Goal: Obtain resource: Download file/media

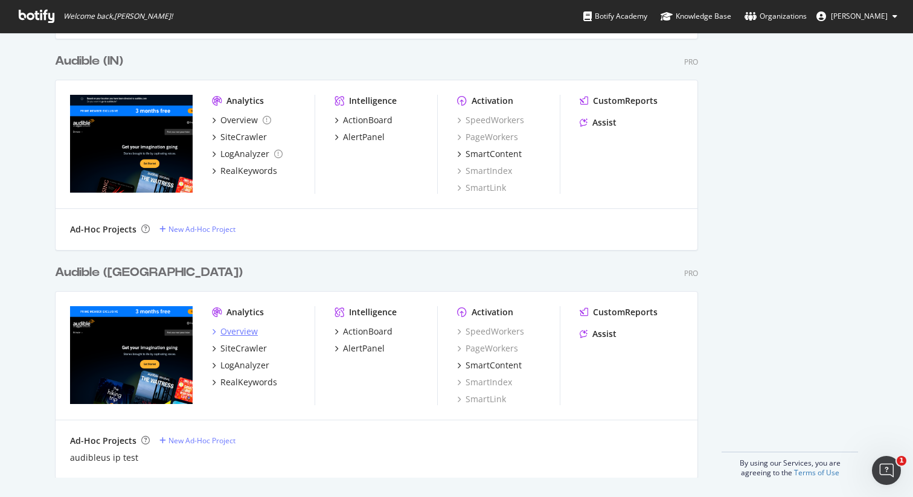
click at [228, 332] on div "Overview" at bounding box center [238, 332] width 37 height 12
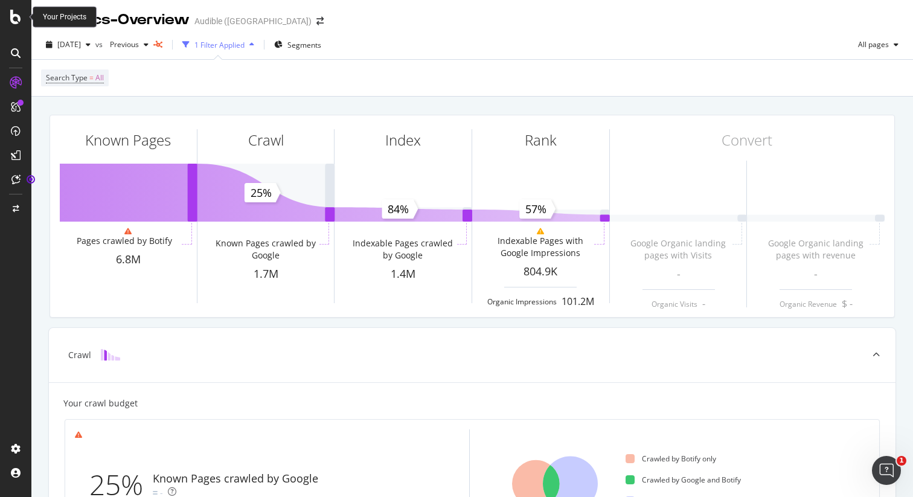
click at [16, 13] on icon at bounding box center [15, 17] width 11 height 14
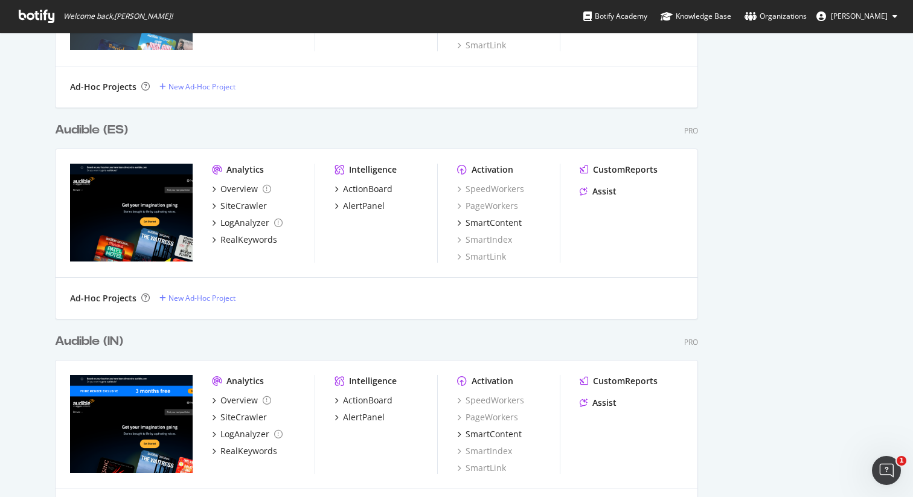
scroll to position [1958, 0]
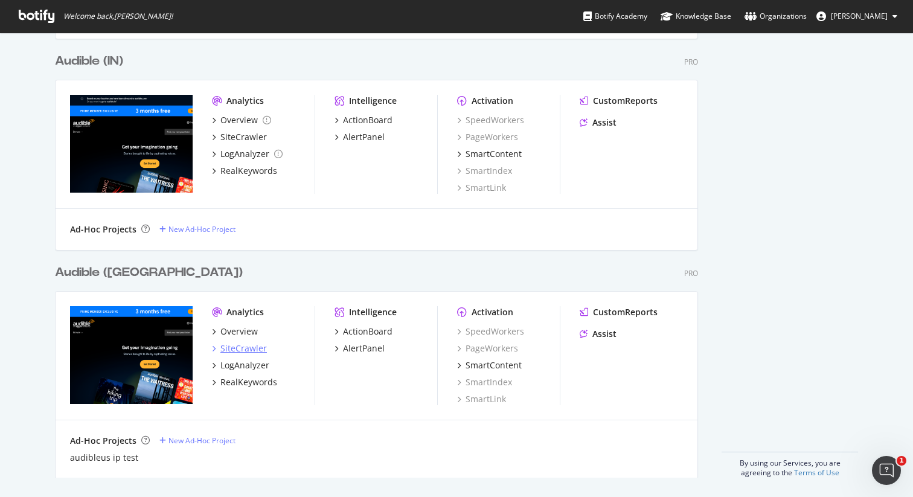
click at [242, 352] on div "SiteCrawler" at bounding box center [243, 348] width 47 height 12
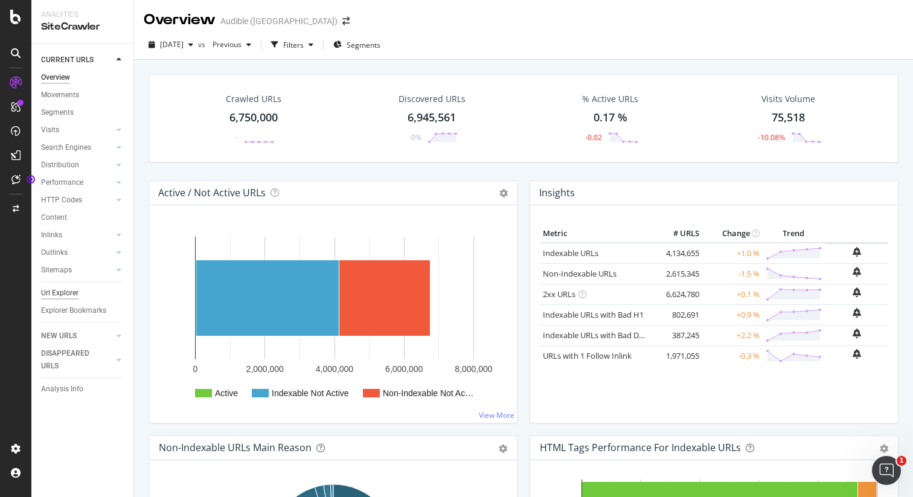
click at [65, 292] on div "Url Explorer" at bounding box center [59, 293] width 37 height 13
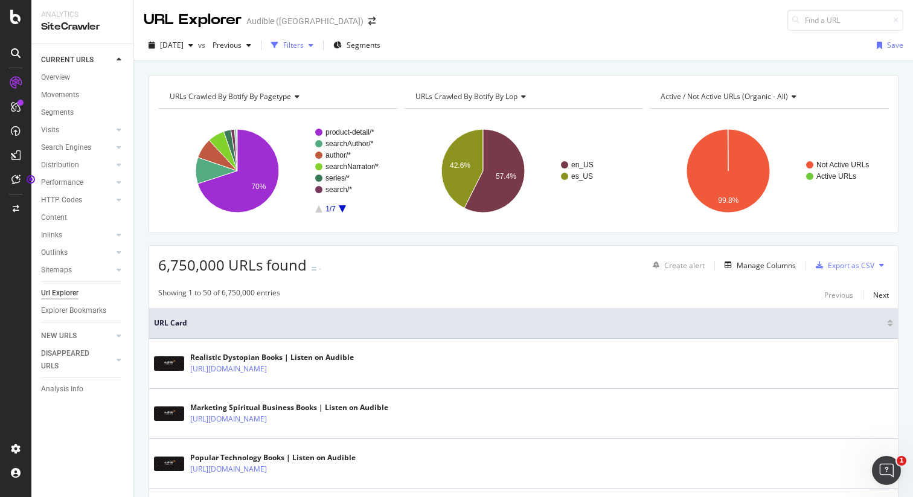
click at [304, 45] on div "Filters" at bounding box center [293, 45] width 21 height 10
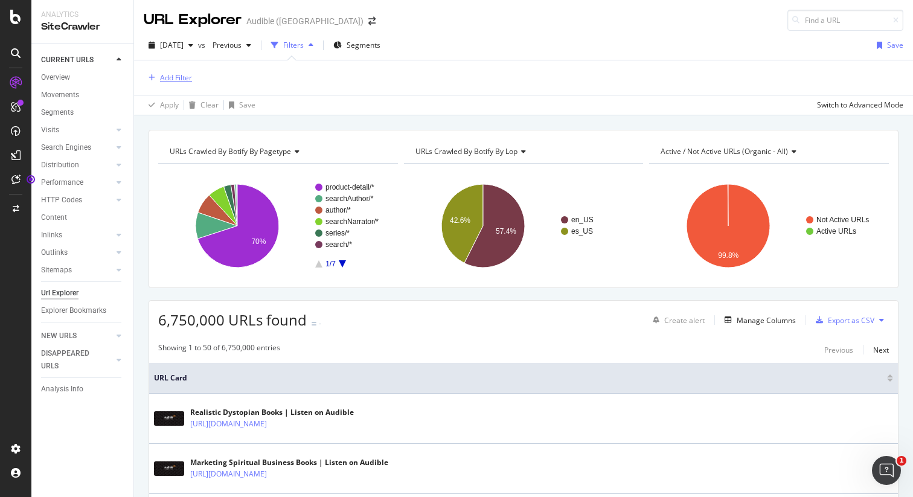
click at [170, 79] on div "Add Filter" at bounding box center [176, 77] width 32 height 10
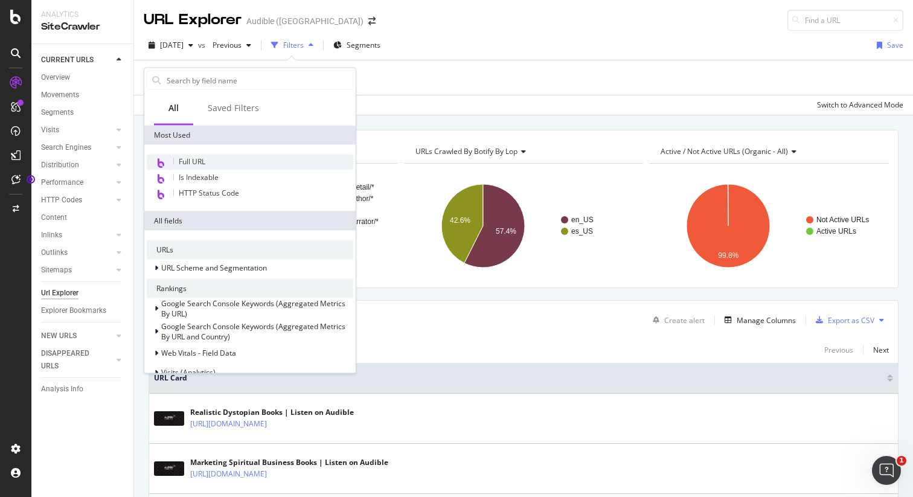
click at [191, 161] on span "Full URL" at bounding box center [192, 161] width 27 height 10
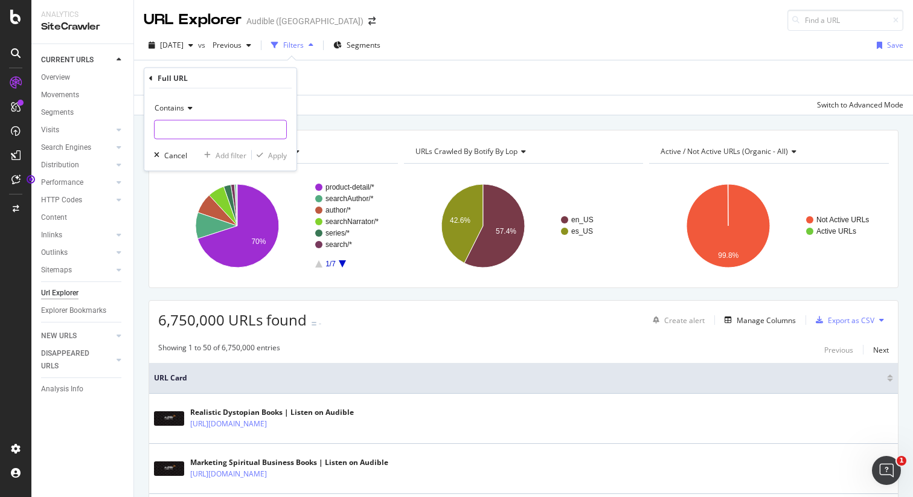
click at [204, 129] on input "text" at bounding box center [221, 129] width 132 height 19
type input "/ep/"
click at [274, 156] on div "Apply" at bounding box center [277, 155] width 19 height 10
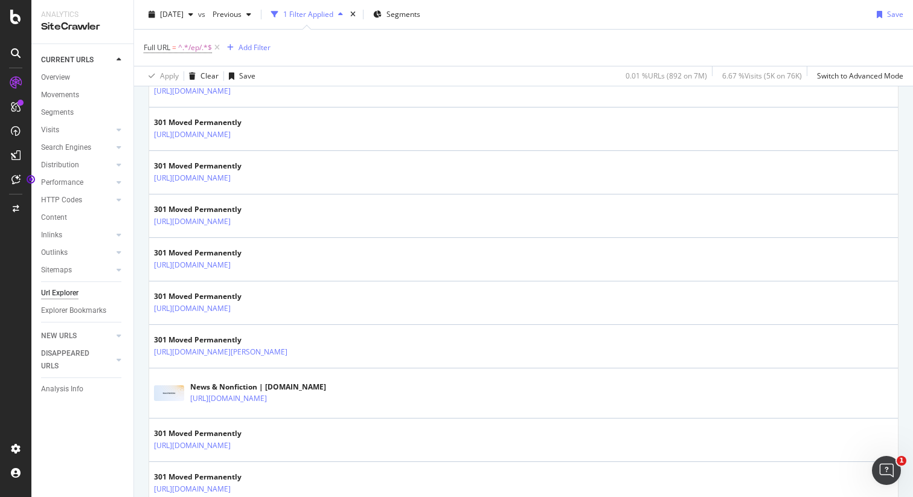
scroll to position [2243, 0]
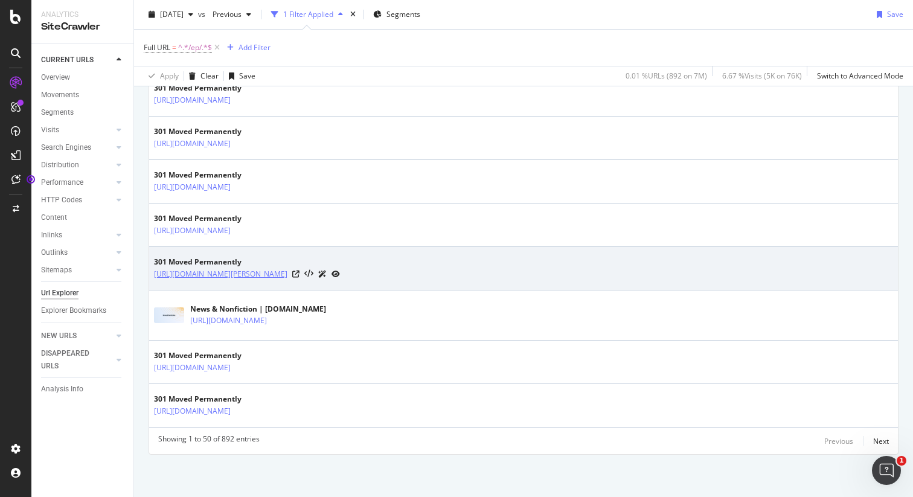
click at [288, 275] on link "[URL][DOMAIN_NAME][PERSON_NAME]" at bounding box center [220, 274] width 133 height 12
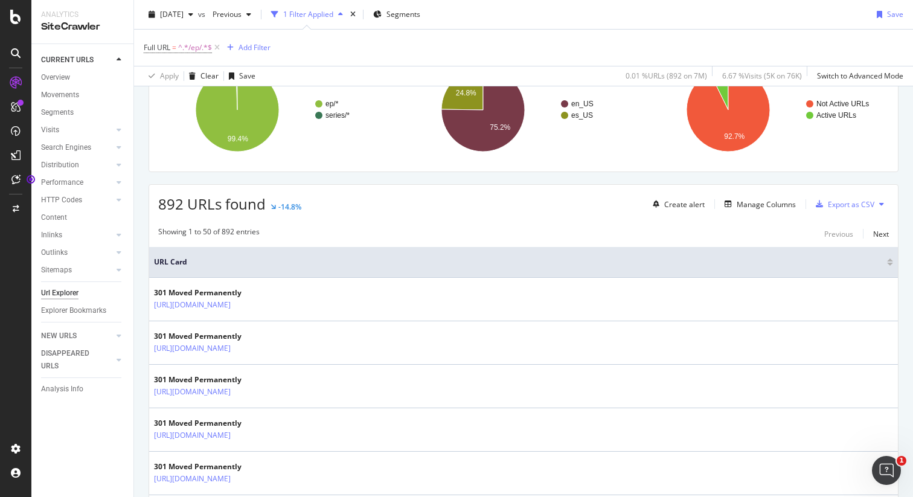
scroll to position [126, 0]
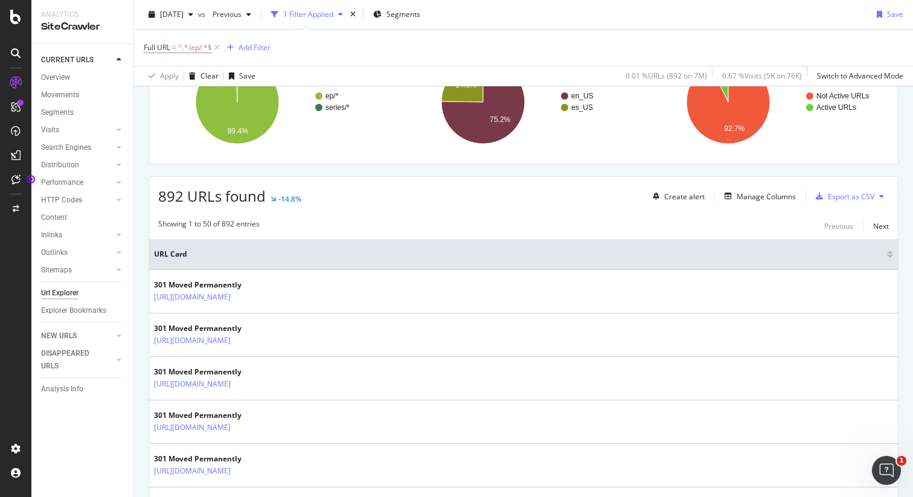
click at [879, 193] on icon at bounding box center [881, 196] width 5 height 7
click at [731, 221] on div "Showing 1 to 50 of 892 entries Previous Next" at bounding box center [523, 226] width 749 height 14
click at [821, 197] on icon "button" at bounding box center [819, 196] width 7 height 7
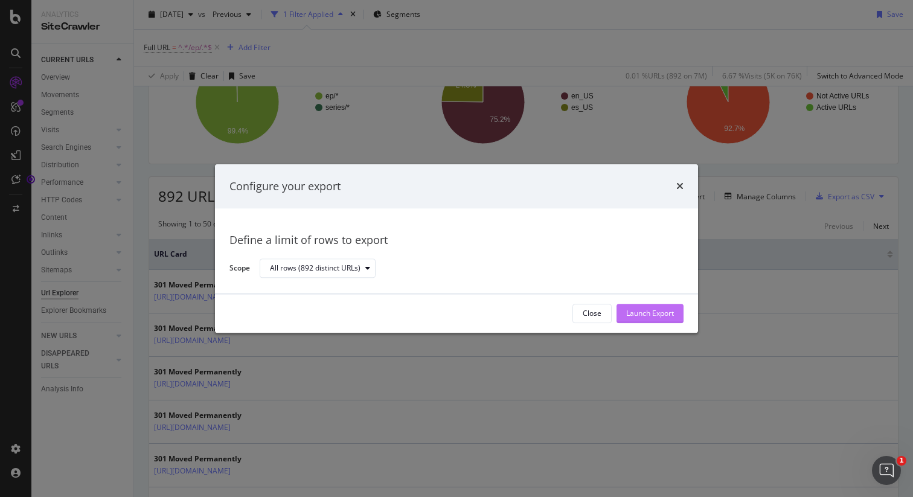
click at [636, 311] on div "Launch Export" at bounding box center [650, 314] width 48 height 10
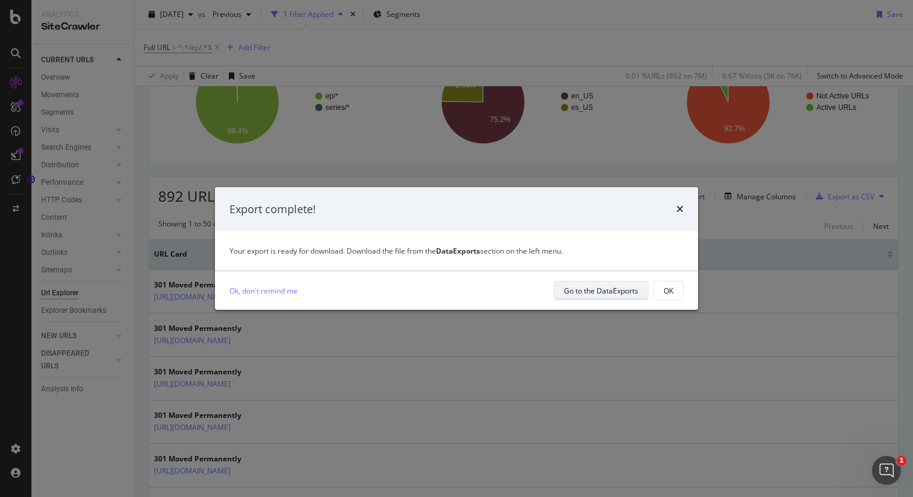
click at [619, 286] on div "Go to the DataExports" at bounding box center [601, 291] width 74 height 10
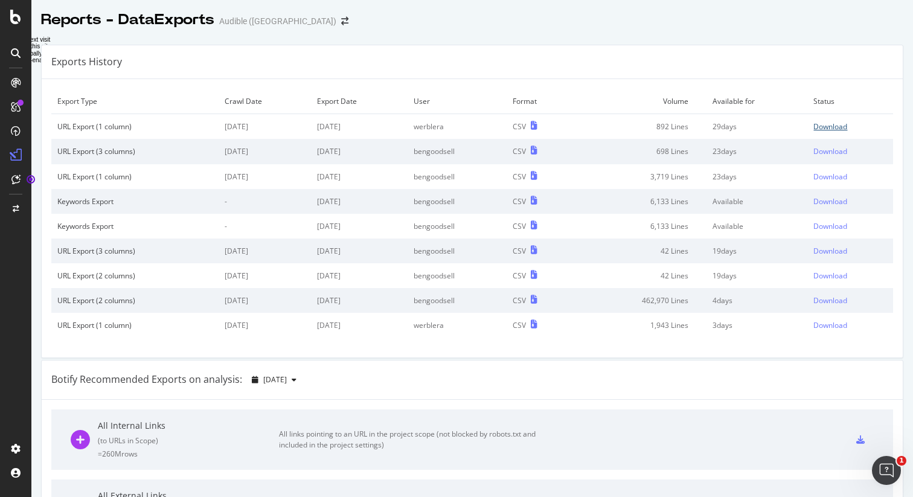
click at [838, 124] on div "Download" at bounding box center [831, 126] width 34 height 10
